Goal: Task Accomplishment & Management: Use online tool/utility

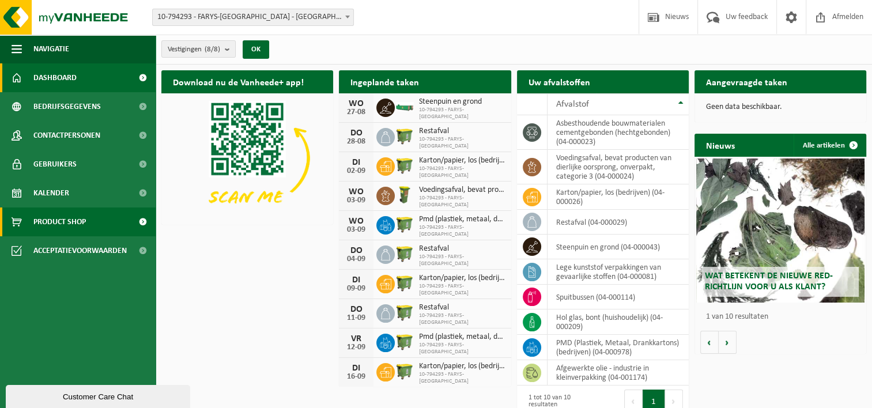
click at [142, 221] on span at bounding box center [143, 221] width 26 height 29
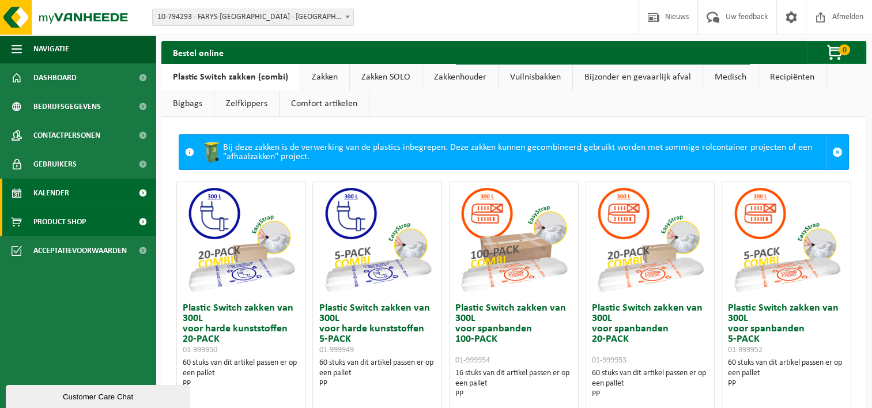
click at [141, 191] on span at bounding box center [143, 193] width 26 height 29
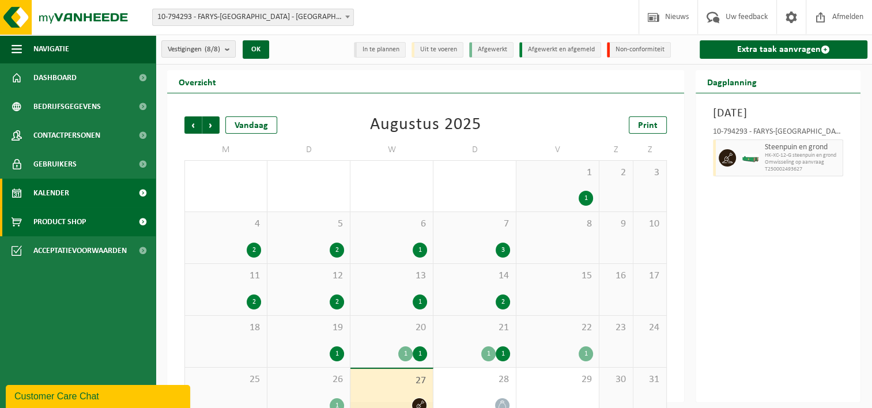
click at [140, 219] on span at bounding box center [143, 221] width 26 height 29
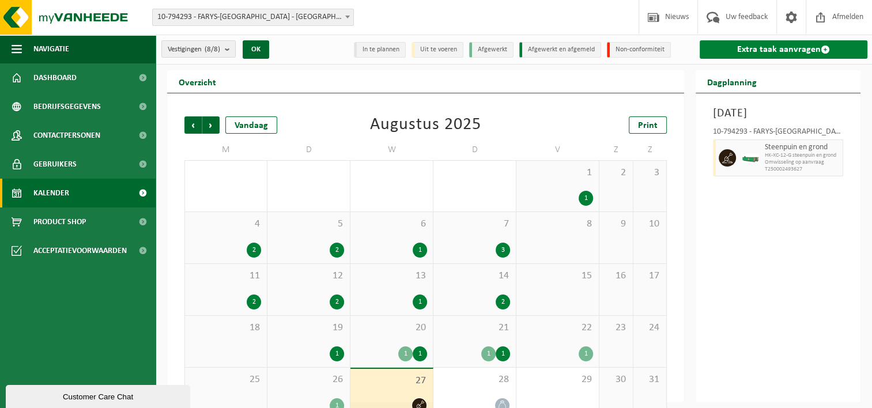
click at [738, 47] on link "Extra taak aanvragen" at bounding box center [784, 49] width 168 height 18
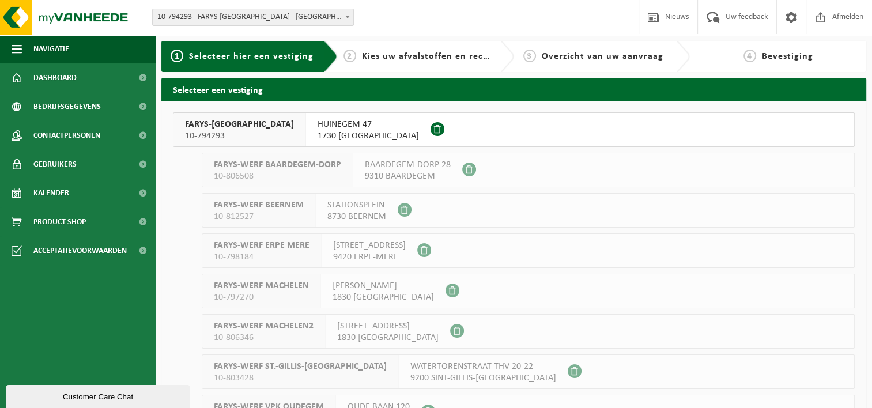
click at [318, 131] on span "1730 [GEOGRAPHIC_DATA]" at bounding box center [368, 136] width 101 height 12
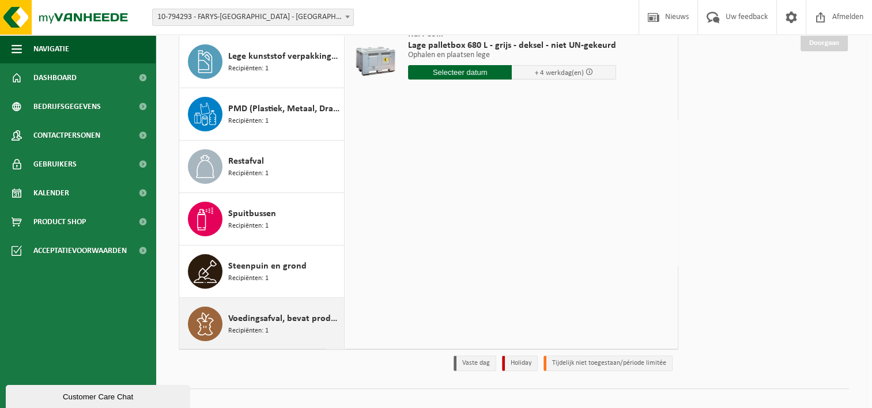
scroll to position [154, 0]
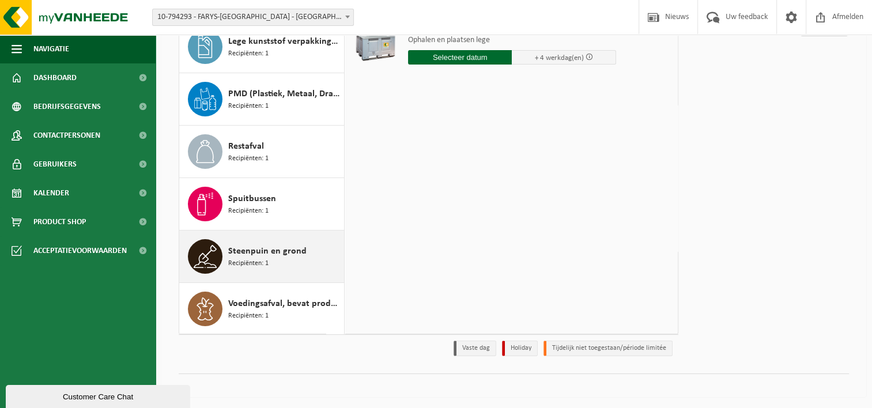
click at [275, 256] on div "Steenpuin en grond Recipiënten: 1" at bounding box center [284, 256] width 113 height 35
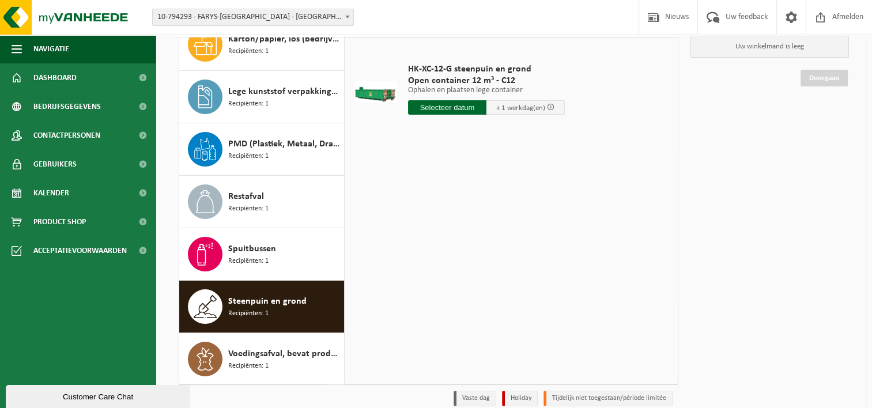
scroll to position [39, 0]
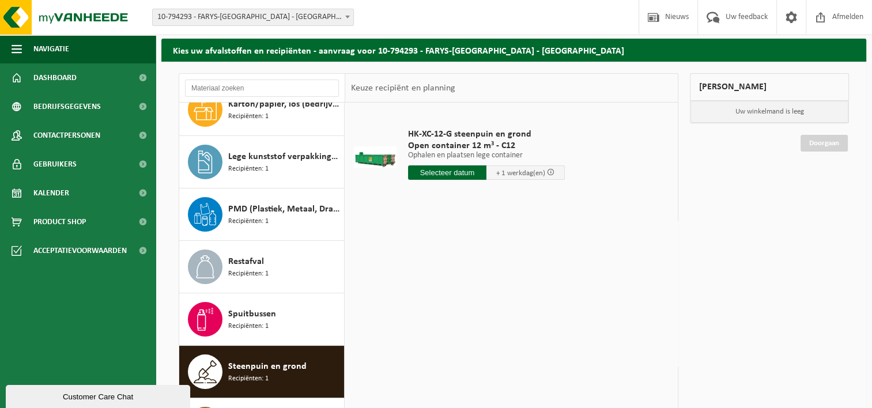
click at [459, 169] on input "text" at bounding box center [447, 172] width 78 height 14
click at [476, 309] on div "28" at bounding box center [479, 312] width 20 height 18
type input "Van 2025-08-28"
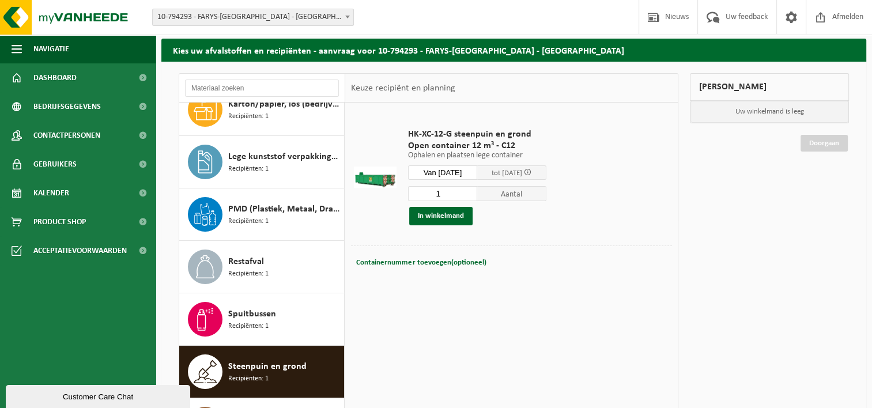
click at [463, 194] on input "1" at bounding box center [442, 193] width 69 height 15
type input "2"
click at [474, 191] on input "2" at bounding box center [442, 193] width 69 height 15
click at [439, 213] on button "In winkelmand" at bounding box center [440, 216] width 63 height 18
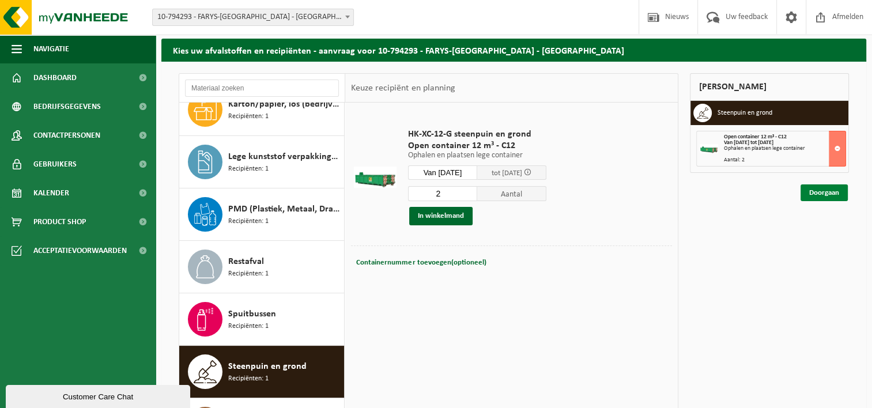
click at [817, 191] on link "Doorgaan" at bounding box center [823, 192] width 47 height 17
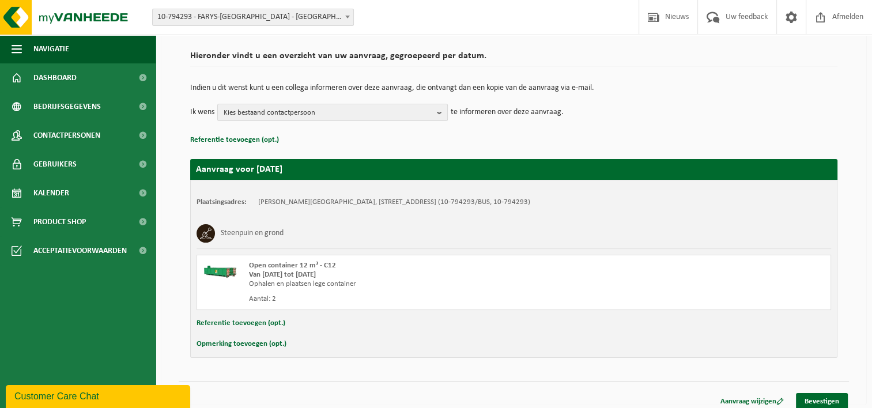
scroll to position [85, 0]
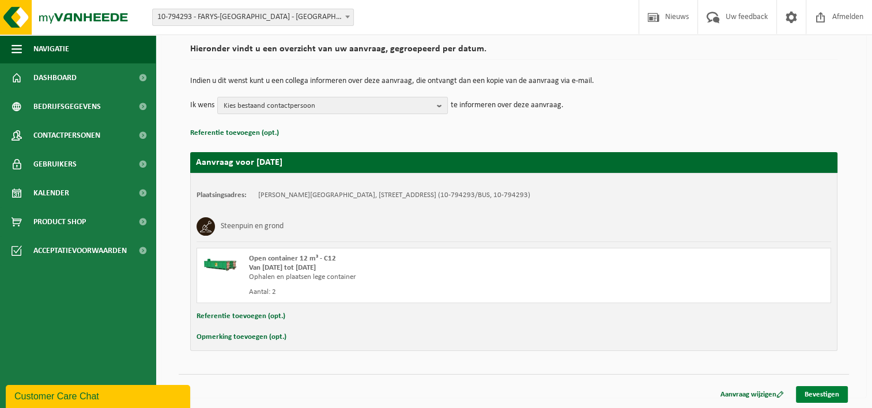
click at [821, 393] on link "Bevestigen" at bounding box center [822, 394] width 52 height 17
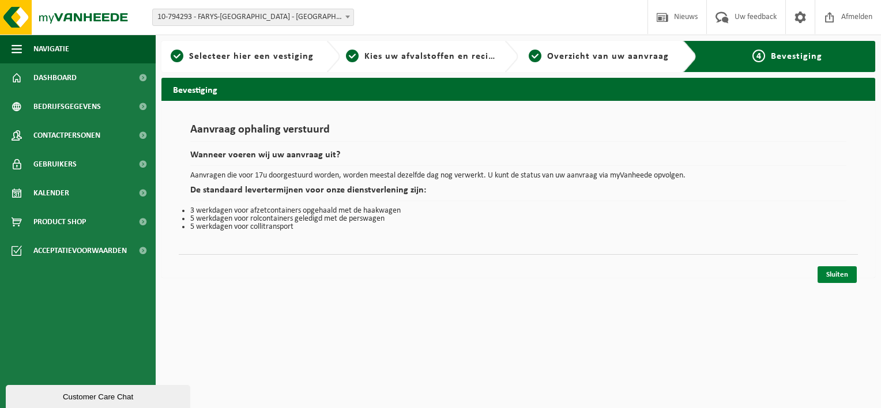
click at [834, 271] on link "Sluiten" at bounding box center [836, 274] width 39 height 17
